Goal: Leave review/rating: Leave review/rating

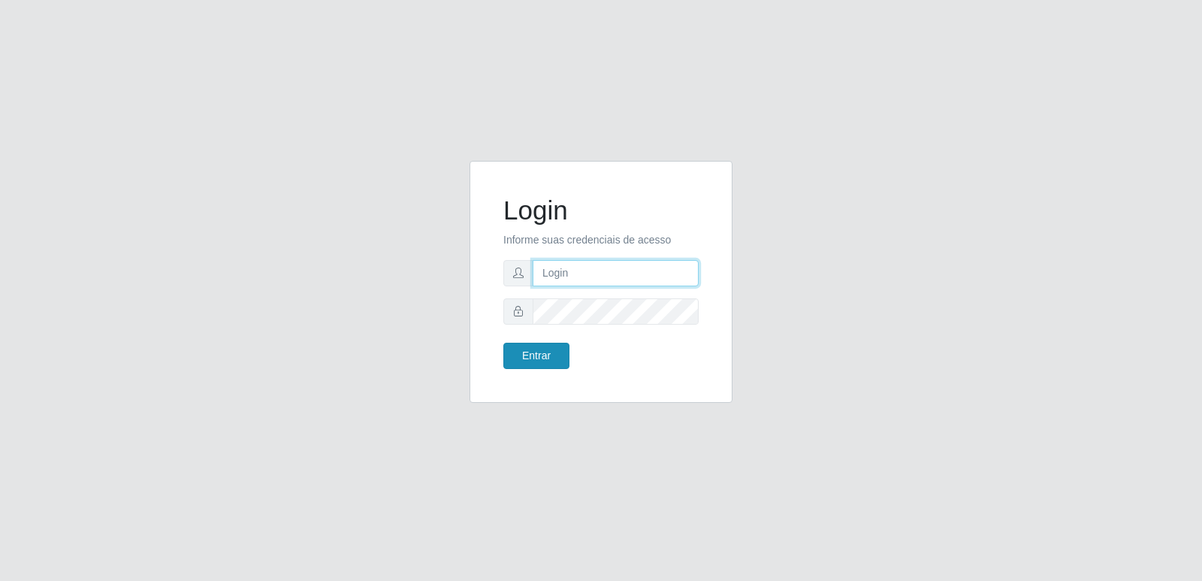
type input "[PERSON_NAME][EMAIL_ADDRESS][DOMAIN_NAME]"
click at [548, 361] on button "Entrar" at bounding box center [537, 356] width 66 height 26
click at [547, 355] on button "Entrar" at bounding box center [537, 356] width 66 height 26
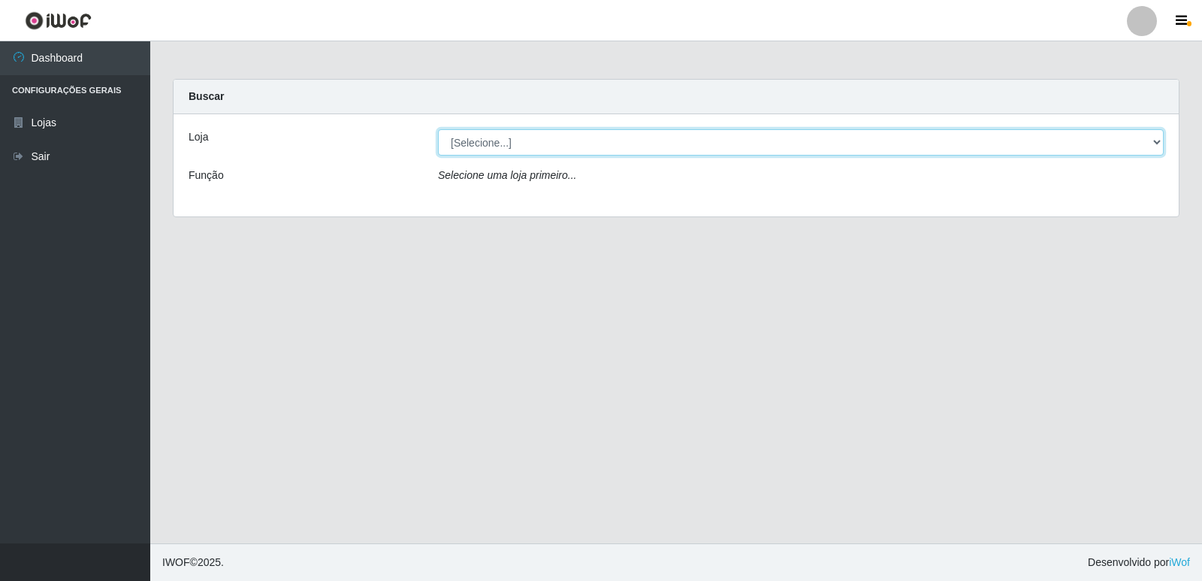
click at [597, 137] on select "[Selecione...] Hiper Queiroz - [GEOGRAPHIC_DATA] [GEOGRAPHIC_DATA] [GEOGRAPHIC_…" at bounding box center [801, 142] width 726 height 26
select select "516"
click at [438, 129] on select "[Selecione...] Hiper Queiroz - [GEOGRAPHIC_DATA] [GEOGRAPHIC_DATA] [GEOGRAPHIC_…" at bounding box center [801, 142] width 726 height 26
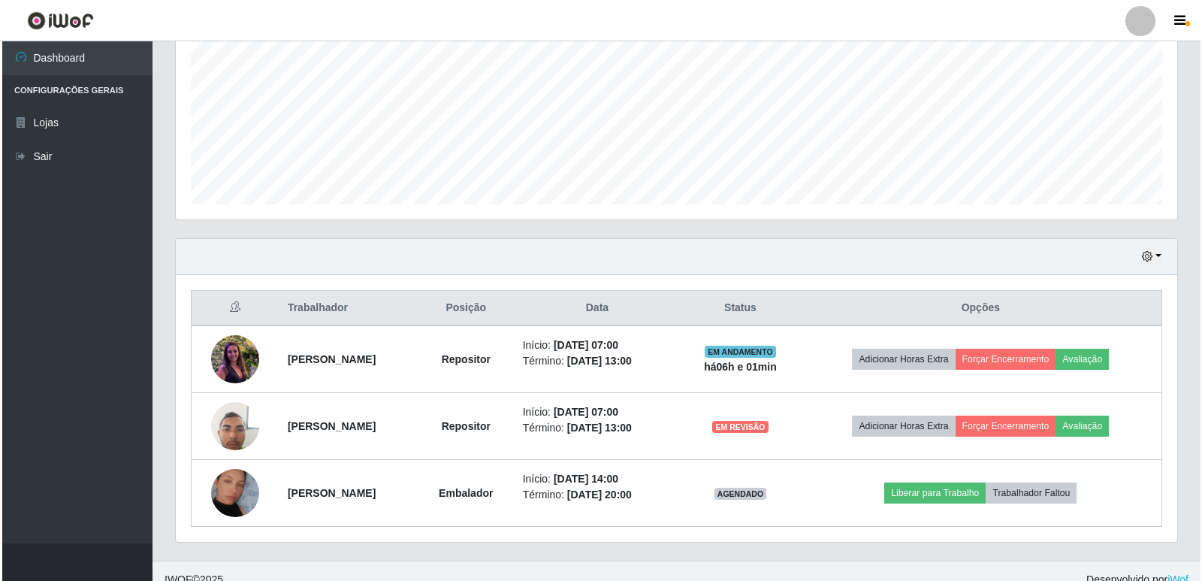
scroll to position [350, 0]
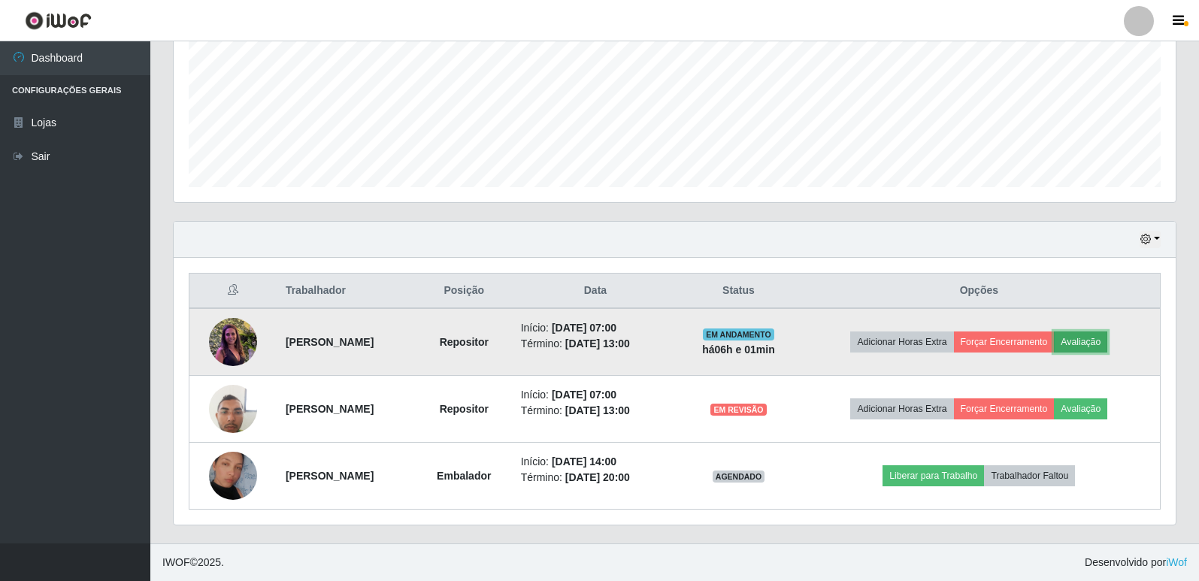
click at [1091, 337] on button "Avaliação" at bounding box center [1080, 341] width 53 height 21
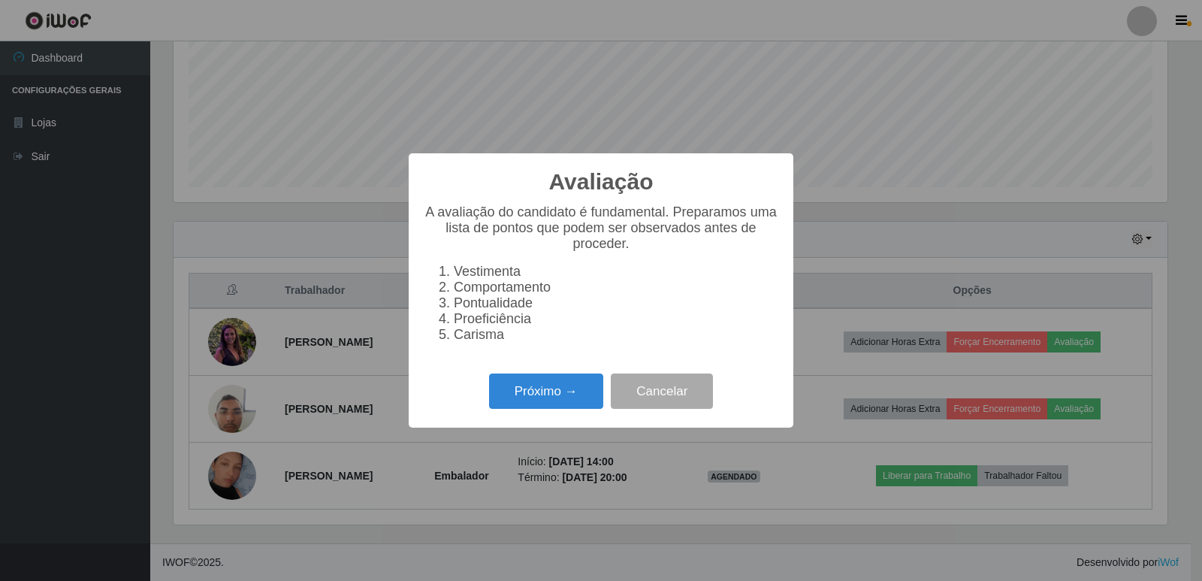
scroll to position [312, 994]
click at [600, 398] on button "Próximo →" at bounding box center [546, 391] width 114 height 35
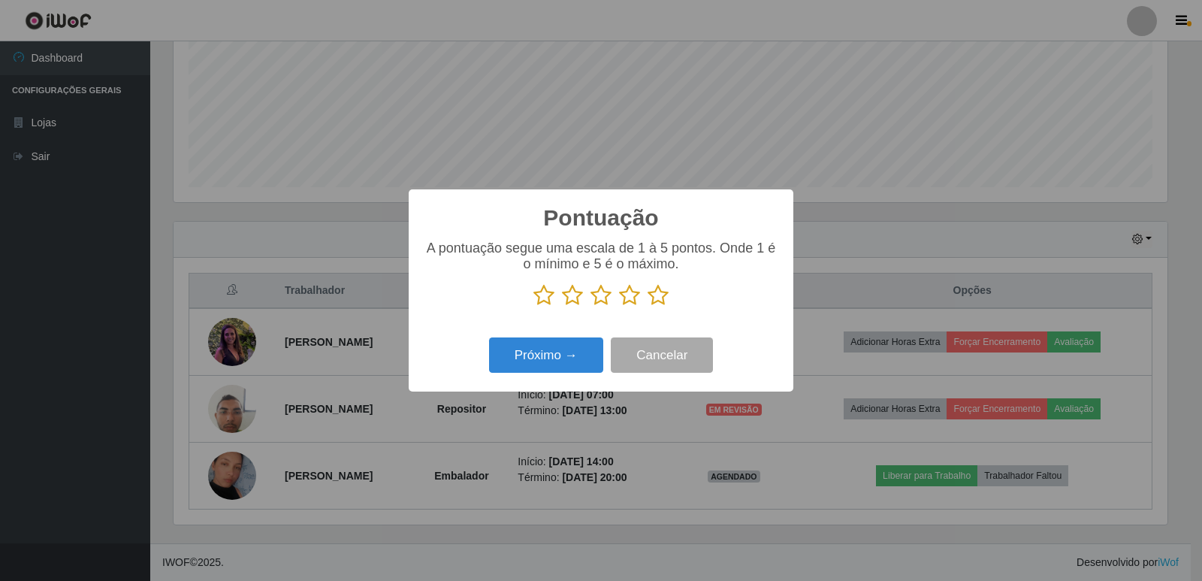
click at [658, 294] on icon at bounding box center [658, 295] width 21 height 23
click at [648, 307] on input "radio" at bounding box center [648, 307] width 0 height 0
click at [552, 352] on button "Próximo →" at bounding box center [546, 354] width 114 height 35
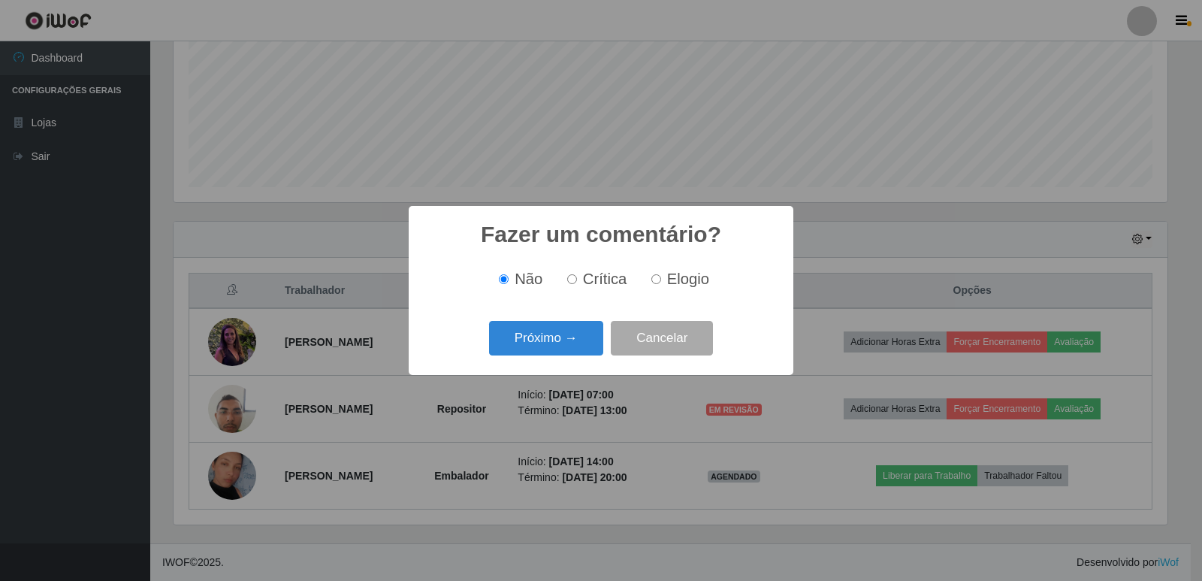
click at [655, 284] on input "Elogio" at bounding box center [657, 279] width 10 height 10
radio input "true"
click at [571, 338] on button "Próximo →" at bounding box center [546, 338] width 114 height 35
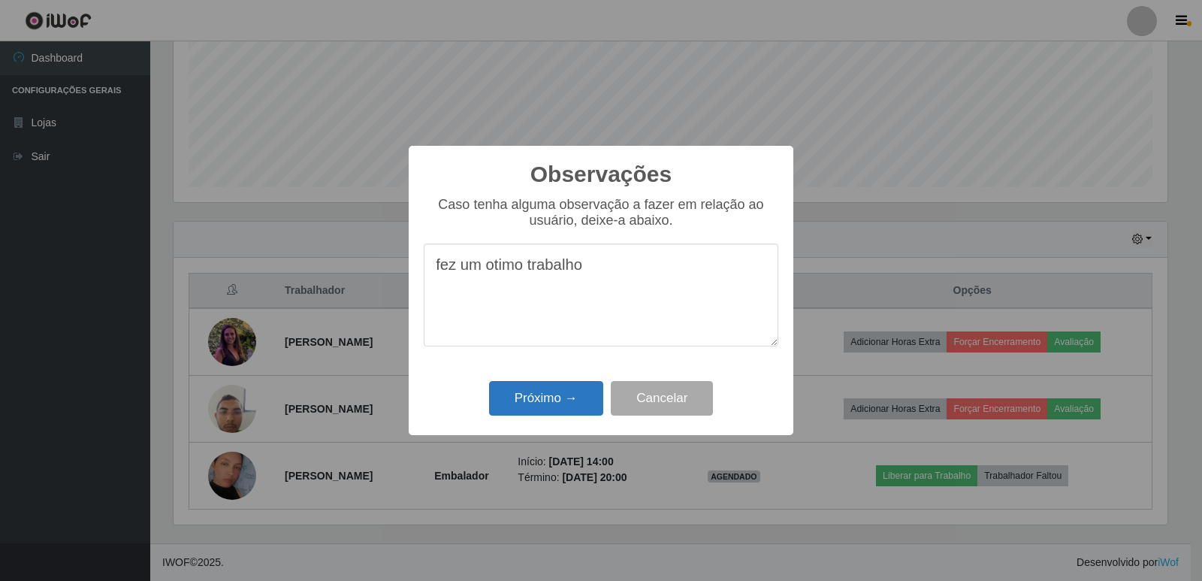
type textarea "fez um otimo trabalho"
click at [505, 386] on button "Próximo →" at bounding box center [546, 398] width 114 height 35
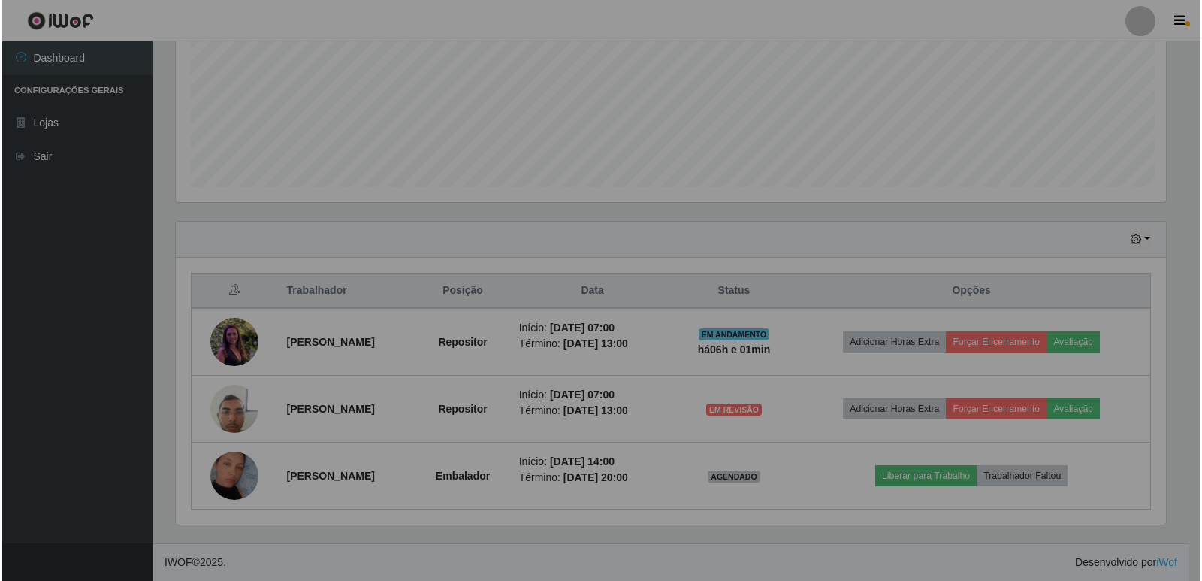
scroll to position [312, 1002]
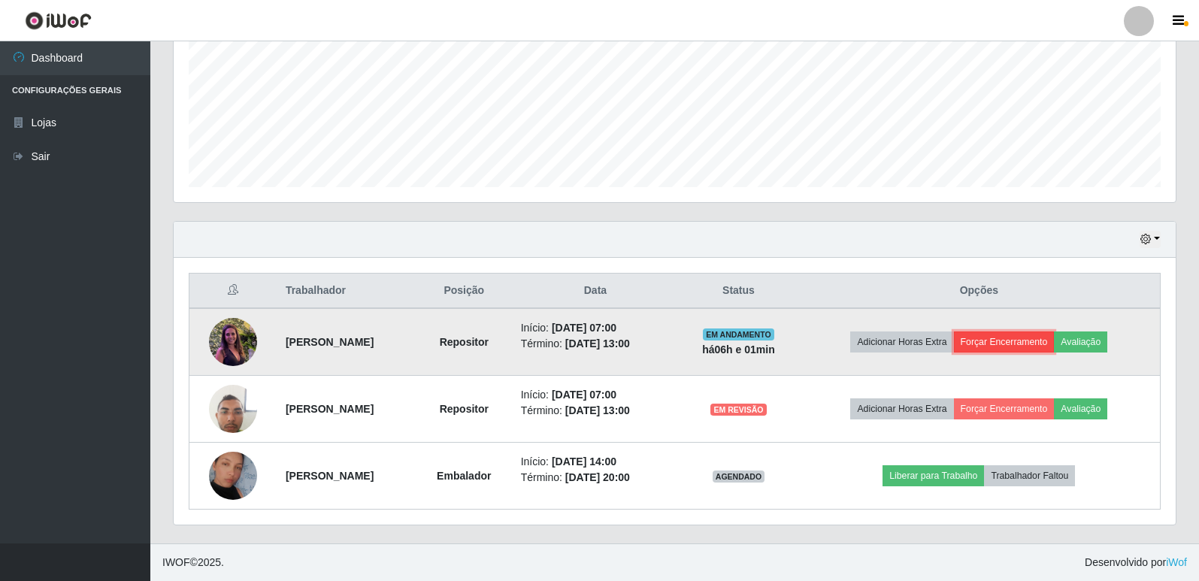
click at [1012, 344] on button "Forçar Encerramento" at bounding box center [1004, 341] width 101 height 21
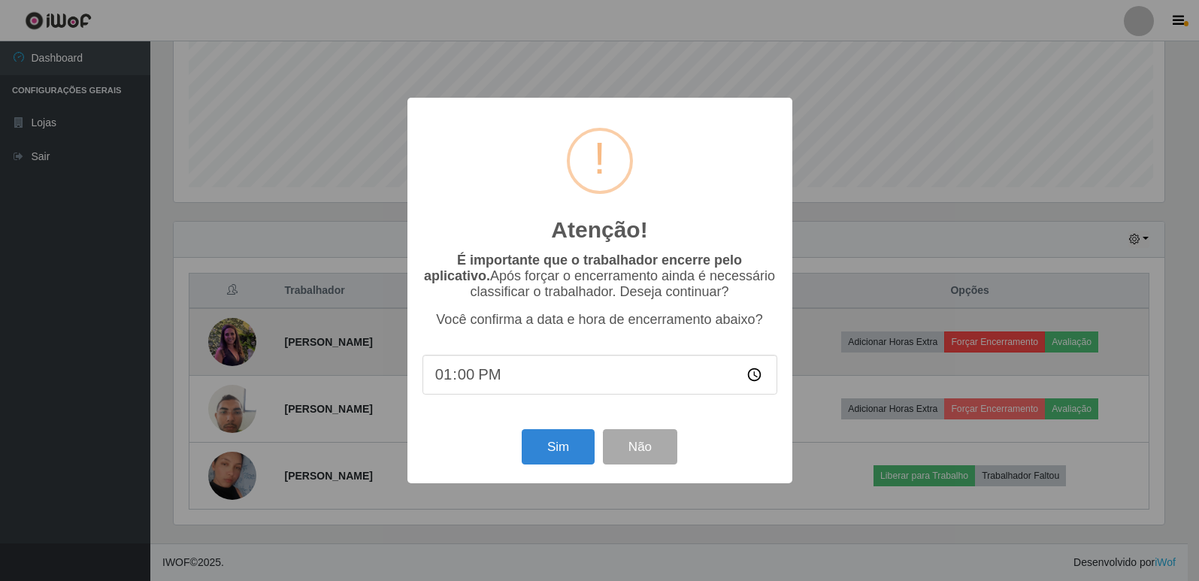
scroll to position [312, 994]
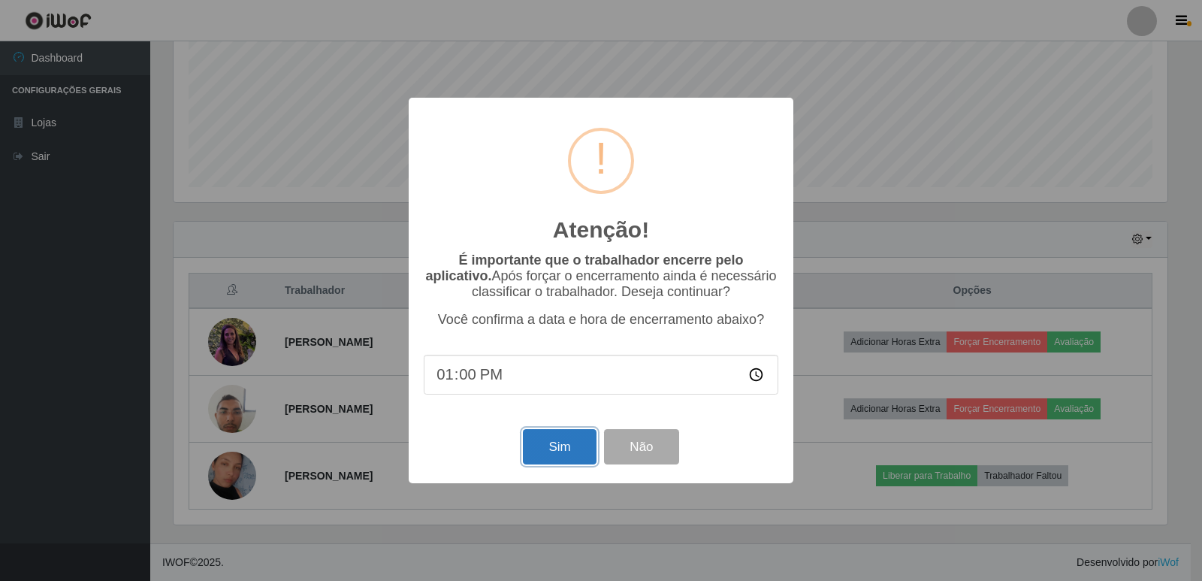
click at [558, 462] on button "Sim" at bounding box center [559, 446] width 73 height 35
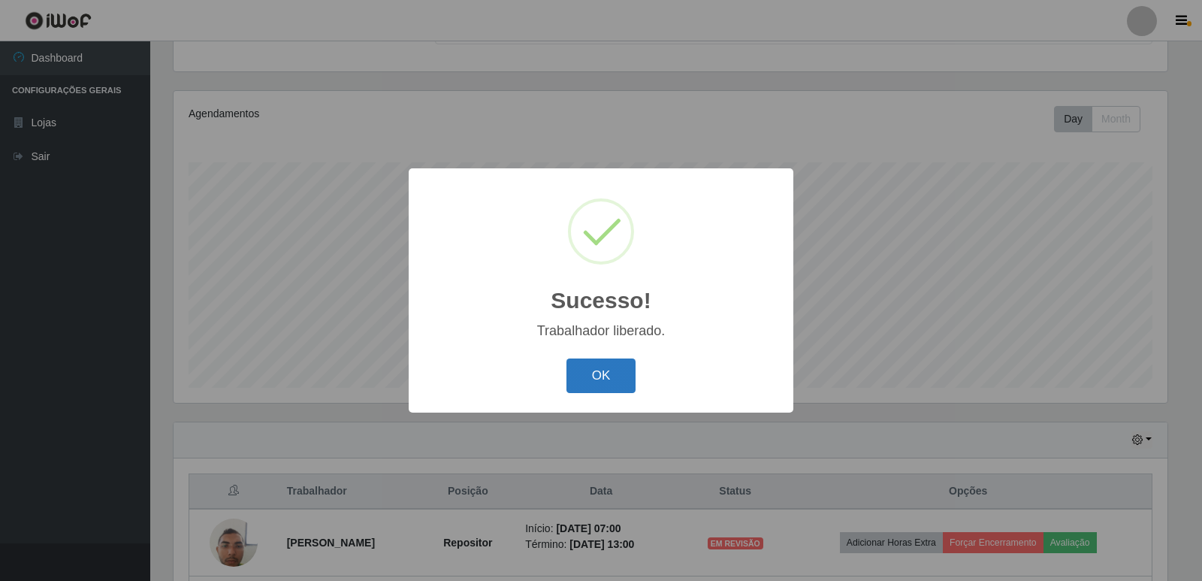
click at [616, 373] on button "OK" at bounding box center [602, 375] width 70 height 35
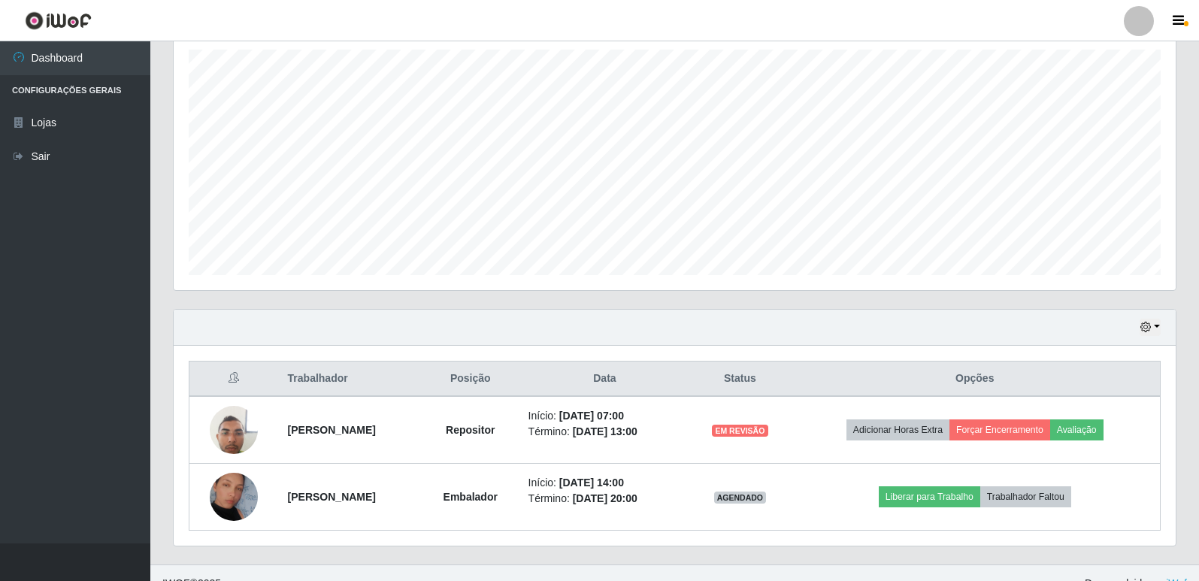
scroll to position [283, 0]
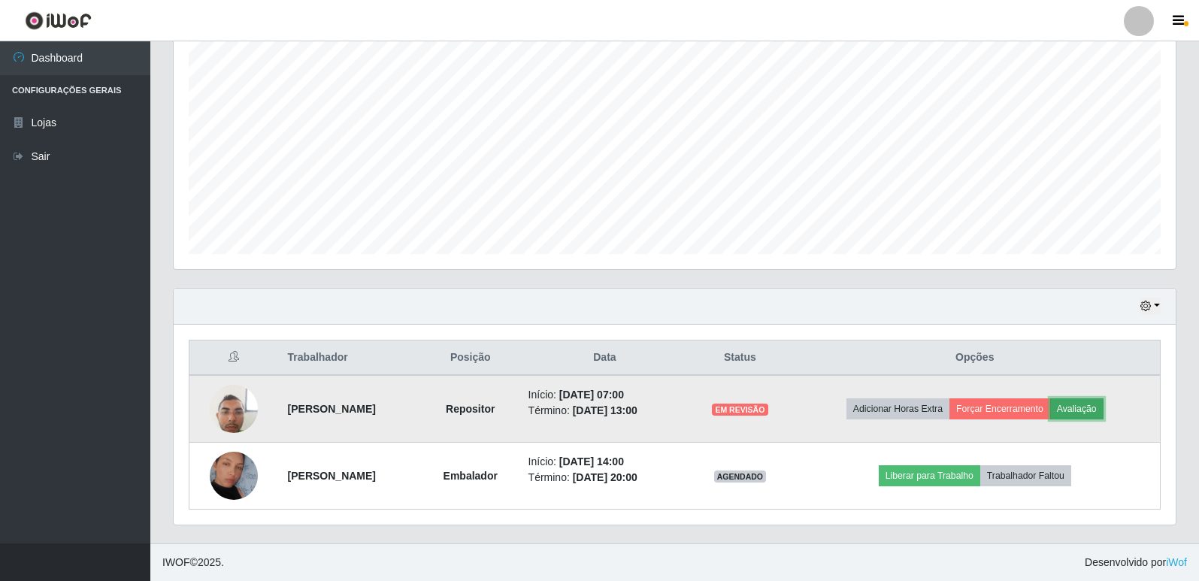
click at [1071, 416] on button "Avaliação" at bounding box center [1076, 408] width 53 height 21
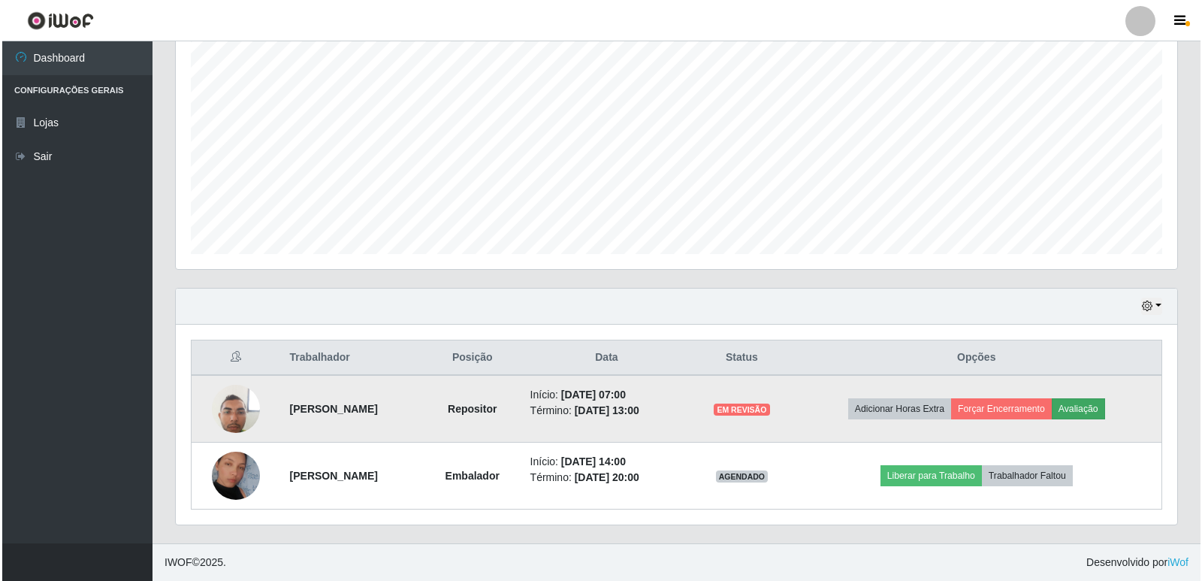
scroll to position [312, 994]
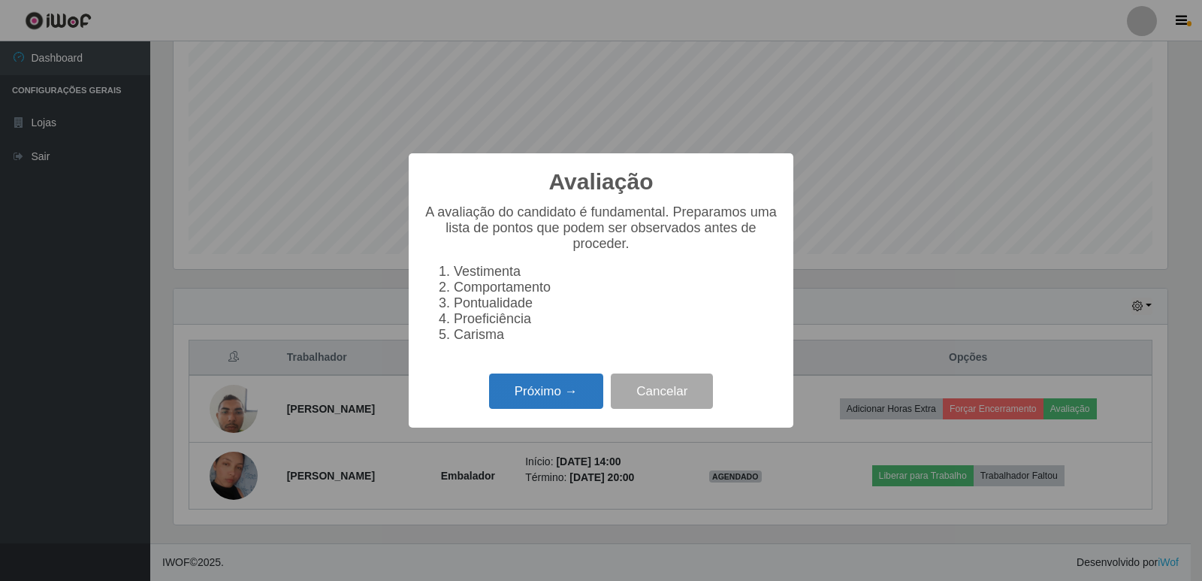
click at [559, 399] on button "Próximo →" at bounding box center [546, 391] width 114 height 35
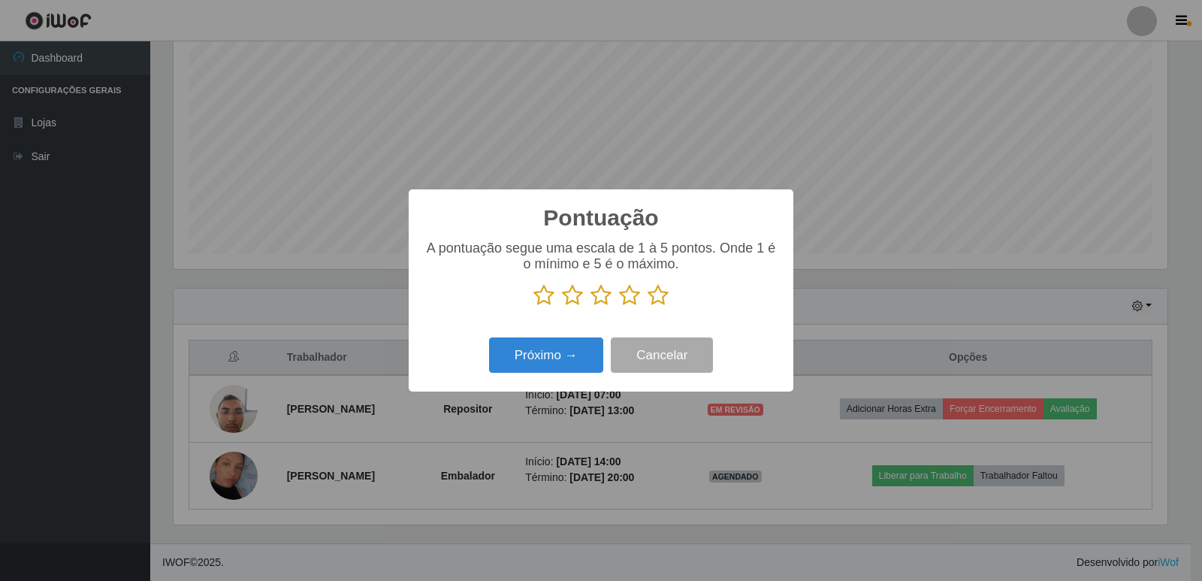
scroll to position [751238, 750555]
click at [657, 295] on icon at bounding box center [658, 295] width 21 height 23
click at [648, 307] on input "radio" at bounding box center [648, 307] width 0 height 0
click at [565, 355] on button "Próximo →" at bounding box center [546, 354] width 114 height 35
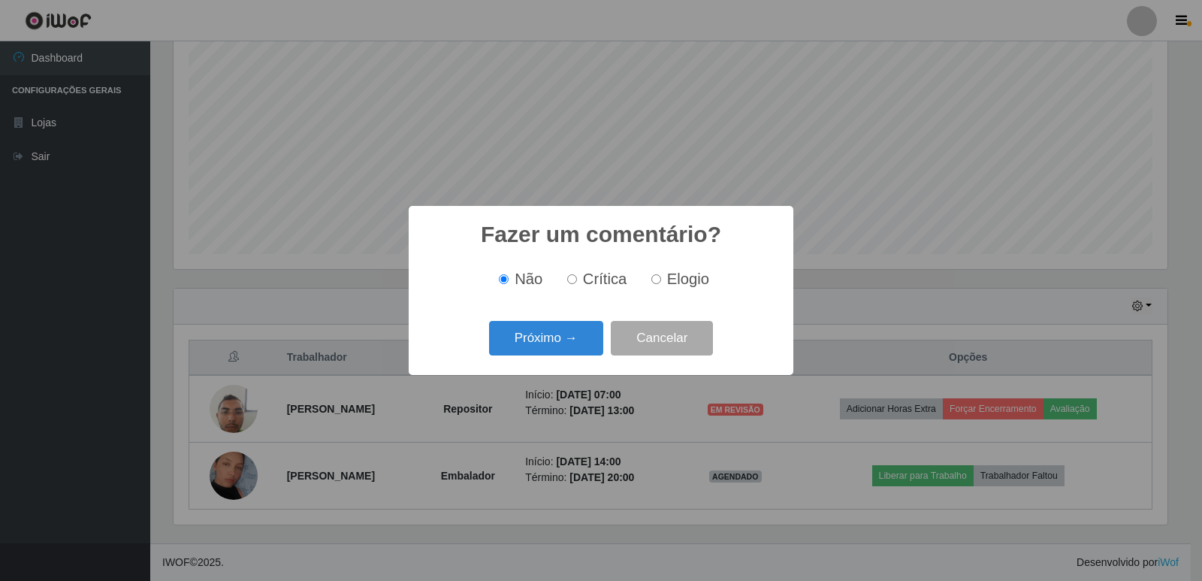
click at [655, 280] on input "Elogio" at bounding box center [657, 279] width 10 height 10
radio input "true"
click at [567, 341] on button "Próximo →" at bounding box center [546, 338] width 114 height 35
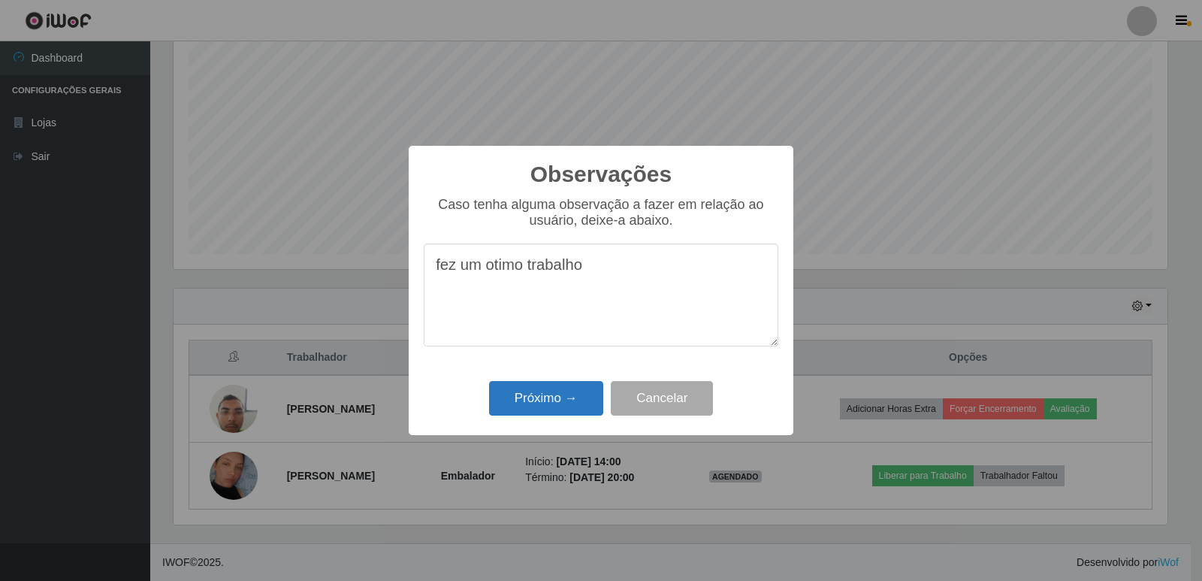
type textarea "fez um otimo trabalho"
click at [581, 404] on button "Próximo →" at bounding box center [546, 398] width 114 height 35
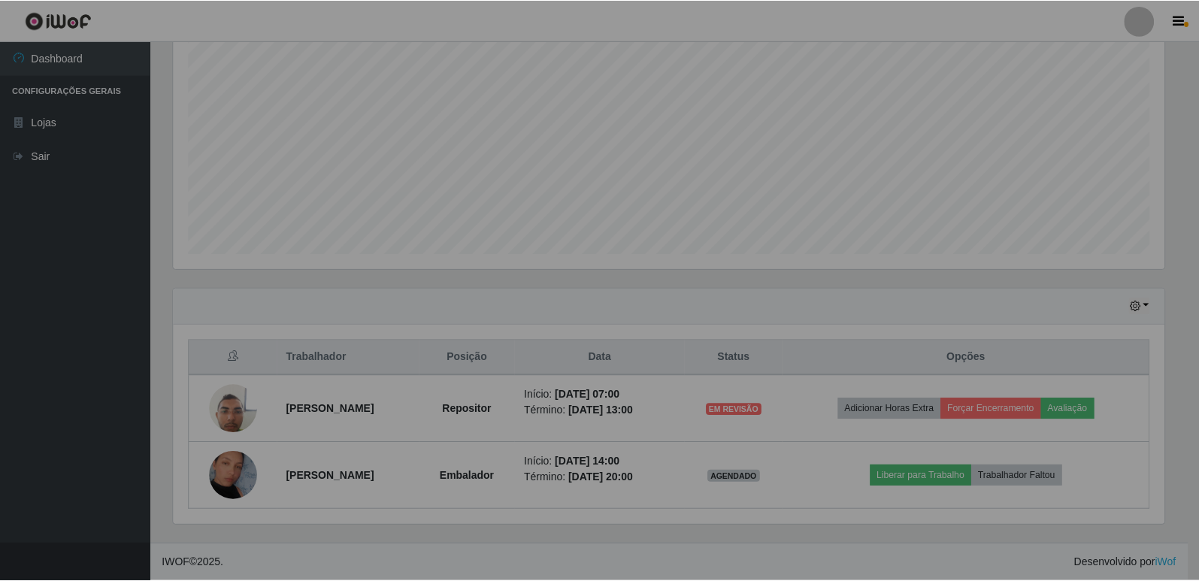
scroll to position [312, 1002]
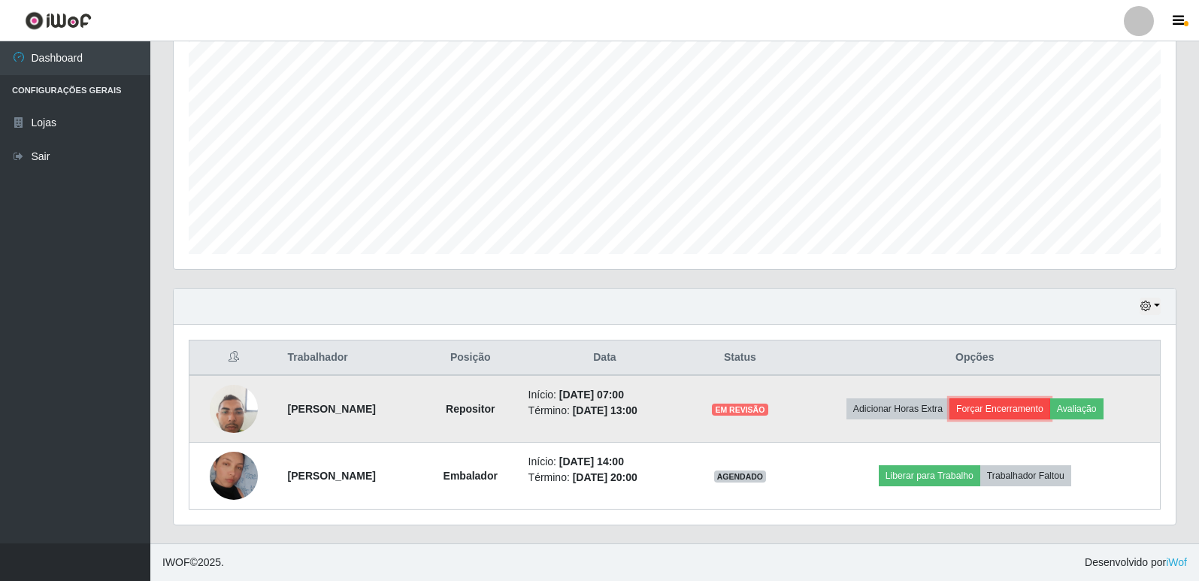
click at [1008, 413] on button "Forçar Encerramento" at bounding box center [999, 408] width 101 height 21
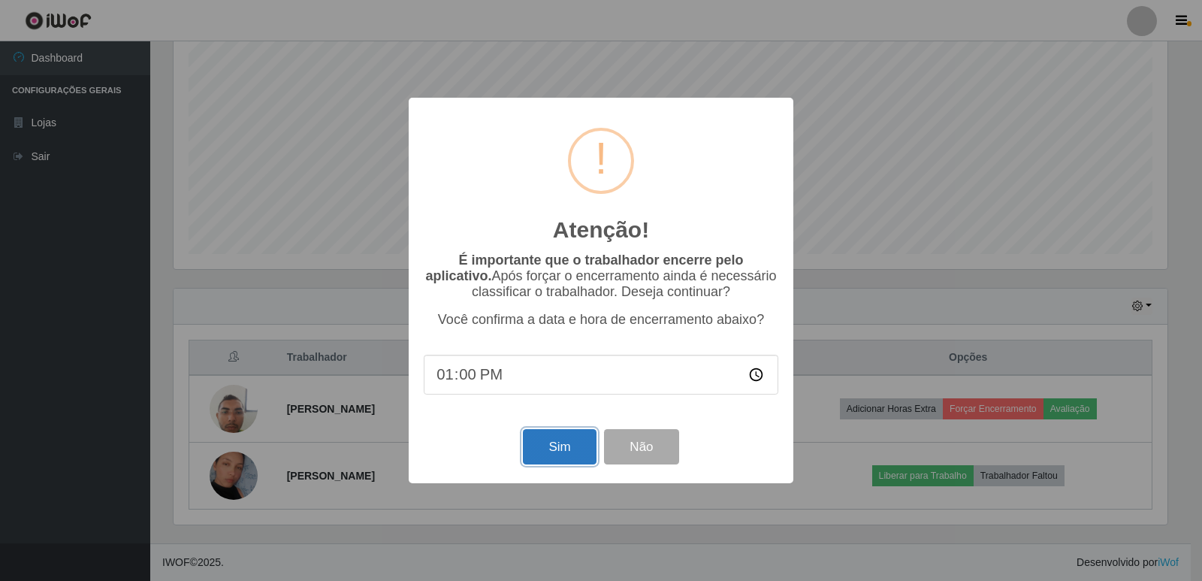
click at [549, 452] on button "Sim" at bounding box center [559, 446] width 73 height 35
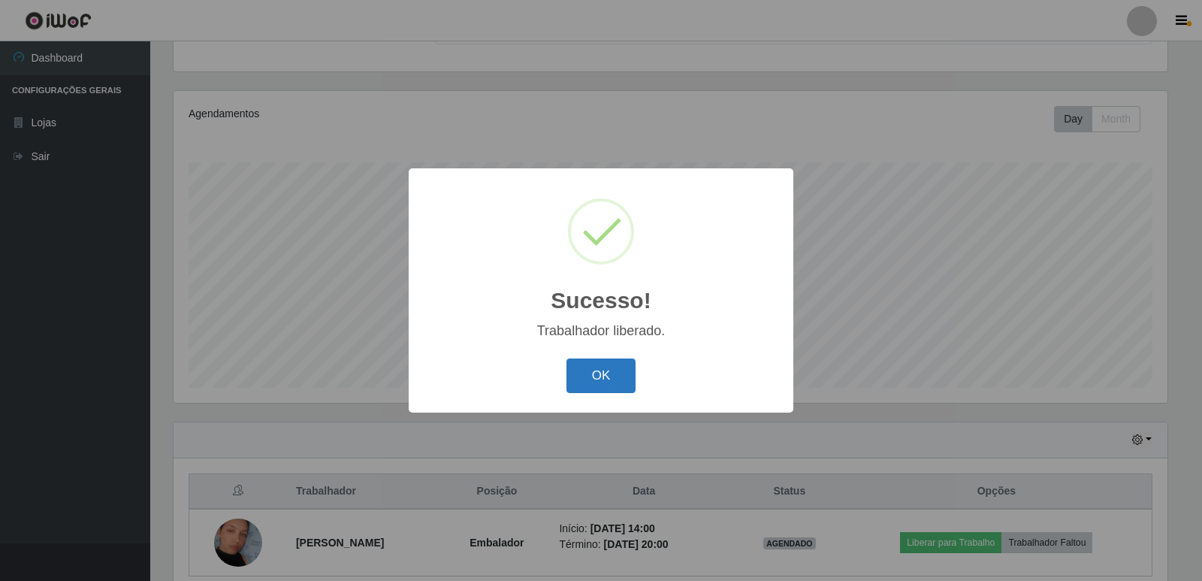
click at [603, 365] on button "OK" at bounding box center [602, 375] width 70 height 35
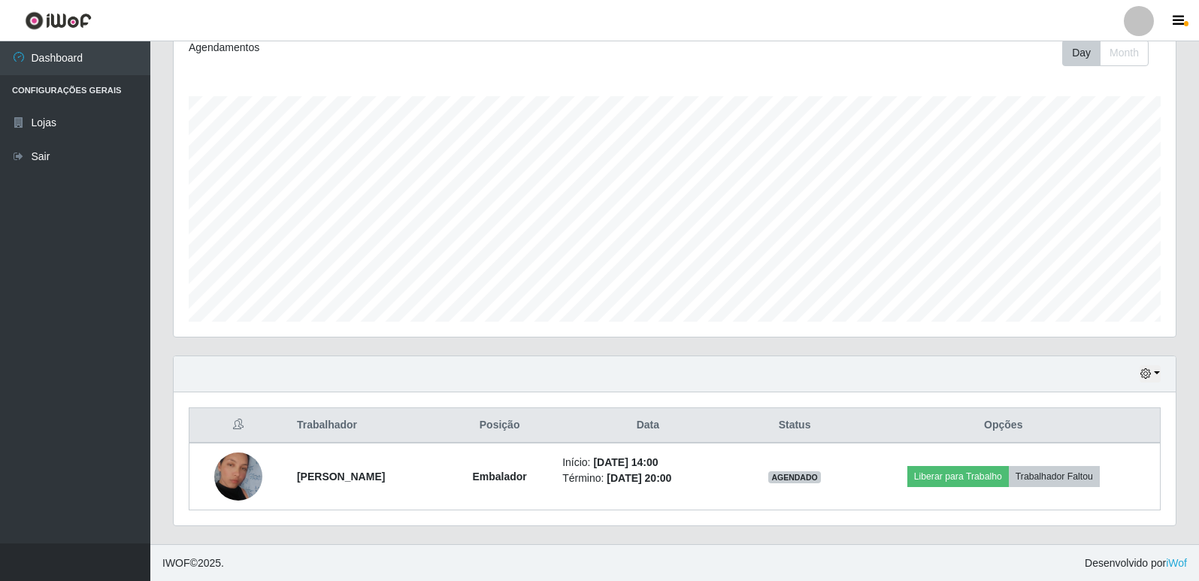
scroll to position [0, 0]
